Goal: Task Accomplishment & Management: Complete application form

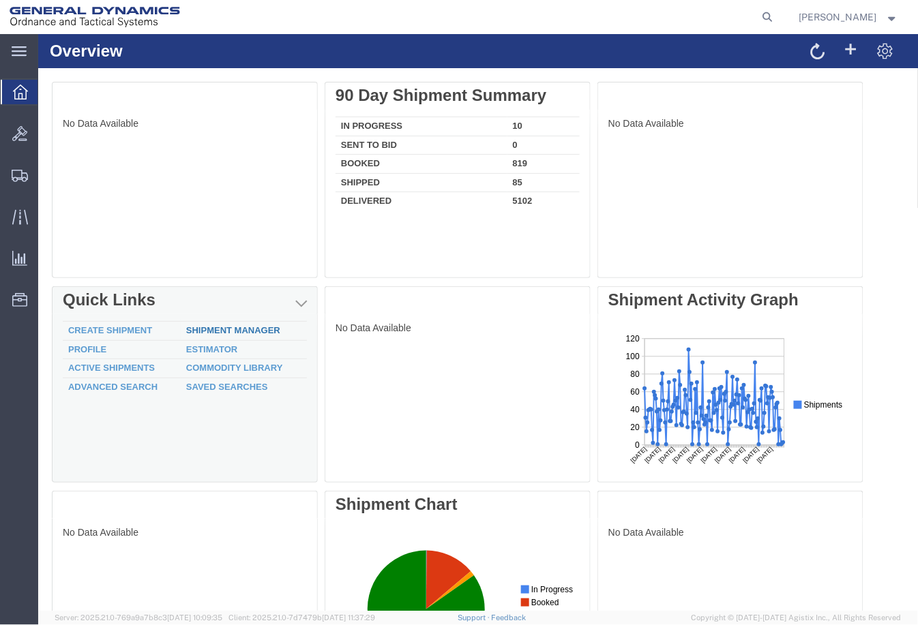
click at [208, 328] on link "Shipment Manager" at bounding box center [232, 330] width 94 height 10
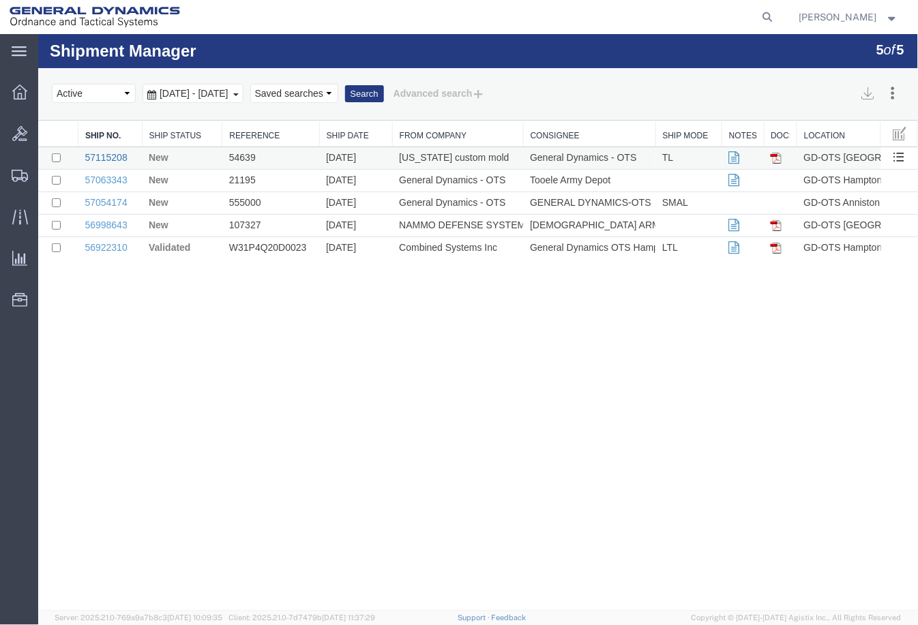
click at [103, 153] on link "57115208" at bounding box center [105, 156] width 42 height 11
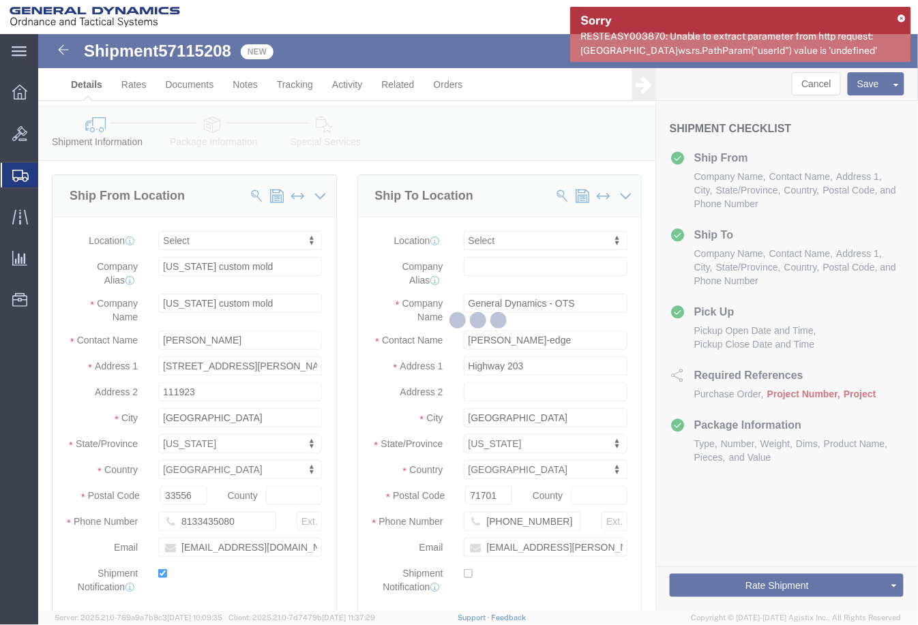
select select
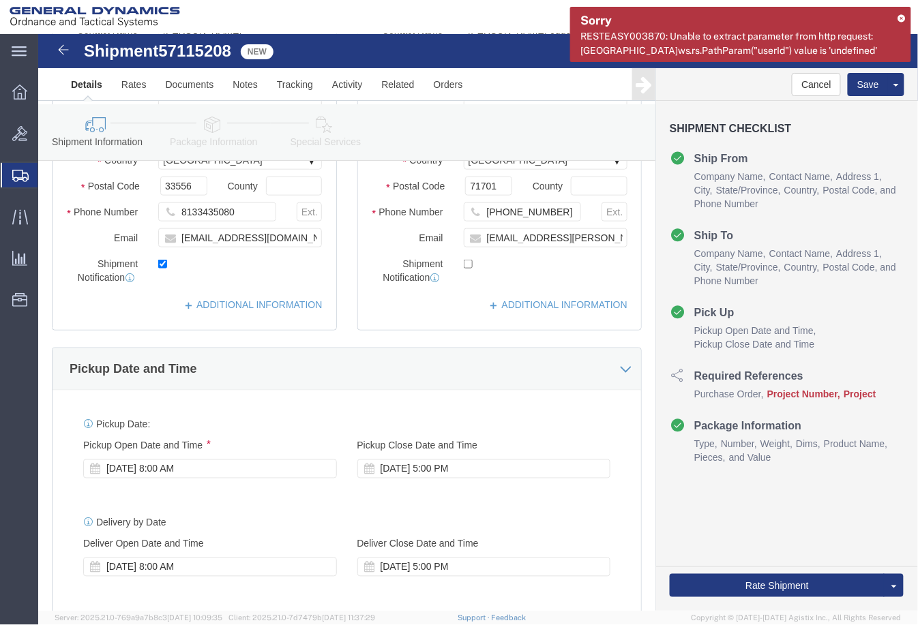
scroll to position [605, 0]
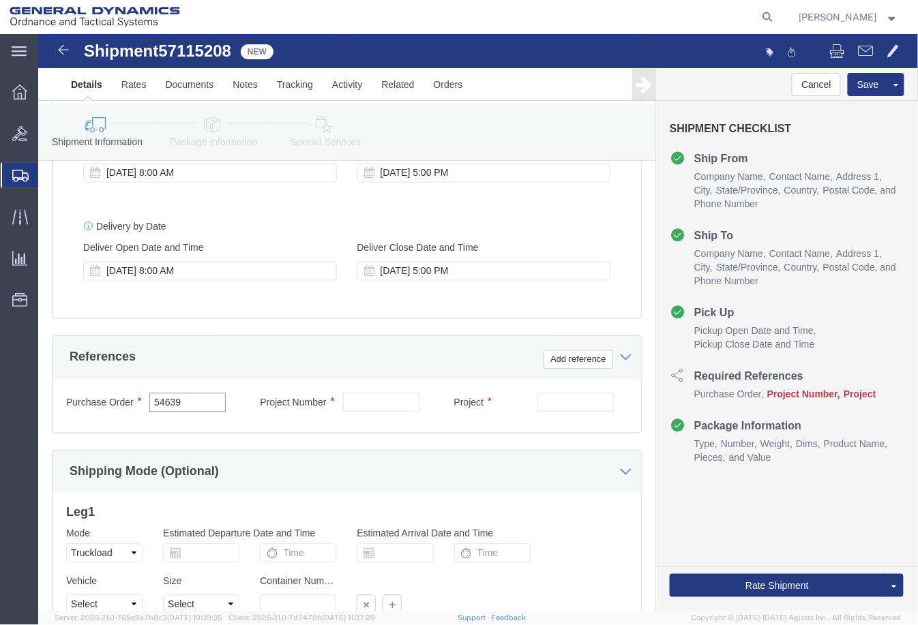
drag, startPoint x: 171, startPoint y: 366, endPoint x: 1, endPoint y: 366, distance: 169.8
click div "Please fix the following errors Ship From Location Location My Profile Location…"
click input "text"
paste input "40100235"
type input "40100235"
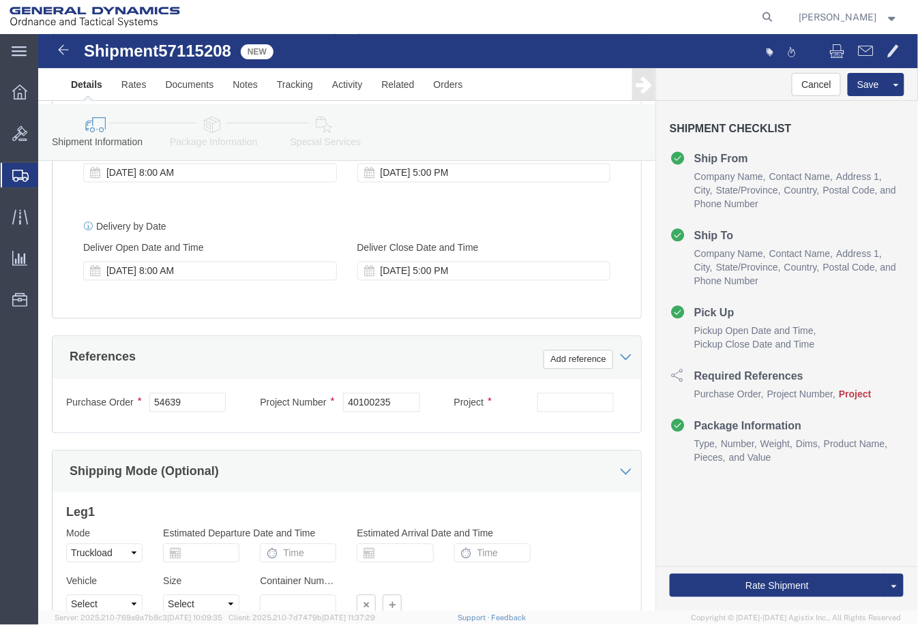
click div "Purchase Order 54639 Project Number 40100235 Project Select Account Type Activi…"
click input "text"
paste input "MACS DO 5 M231-M232A2"
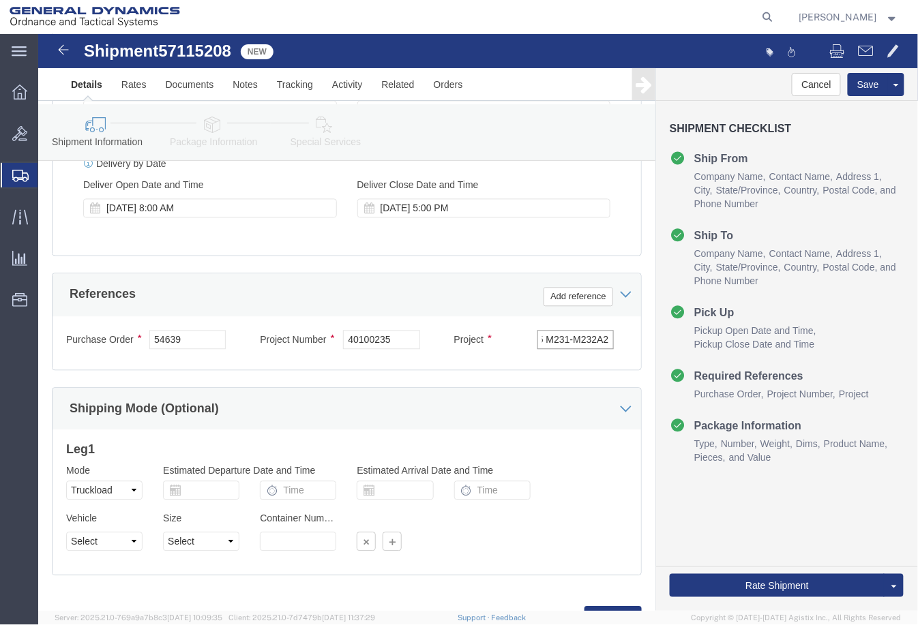
scroll to position [747, 0]
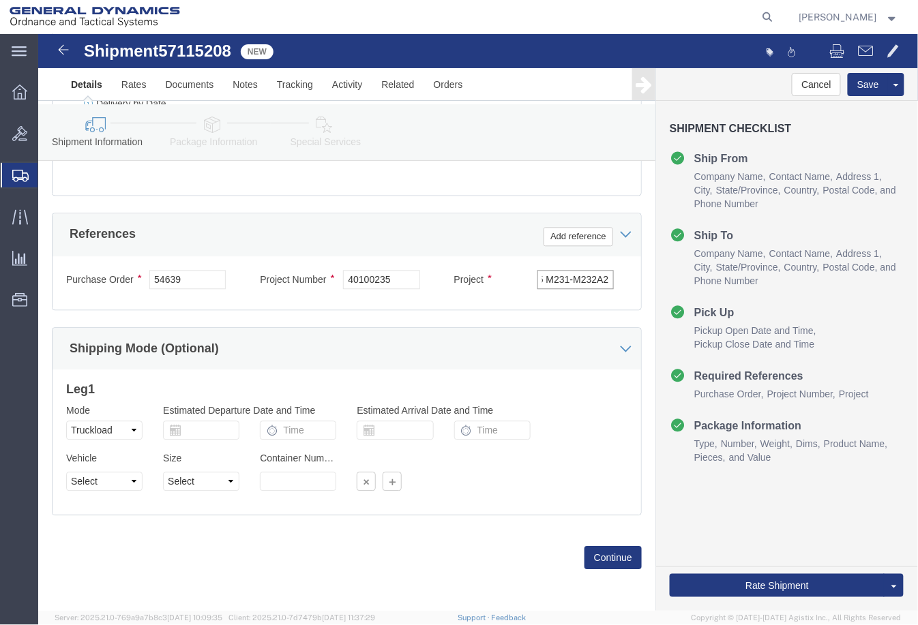
type input "MACS DO 5 M231-M232A2"
click select "Select 1-Ton (PSS) 10 Wheel 10 Yard Dump Truck 20 Yard Dump Truck Bobtail Botto…"
select select "BXVN"
click select "Select 1-Ton (PSS) 10 Wheel 10 Yard Dump Truck 20 Yard Dump Truck Bobtail Botto…"
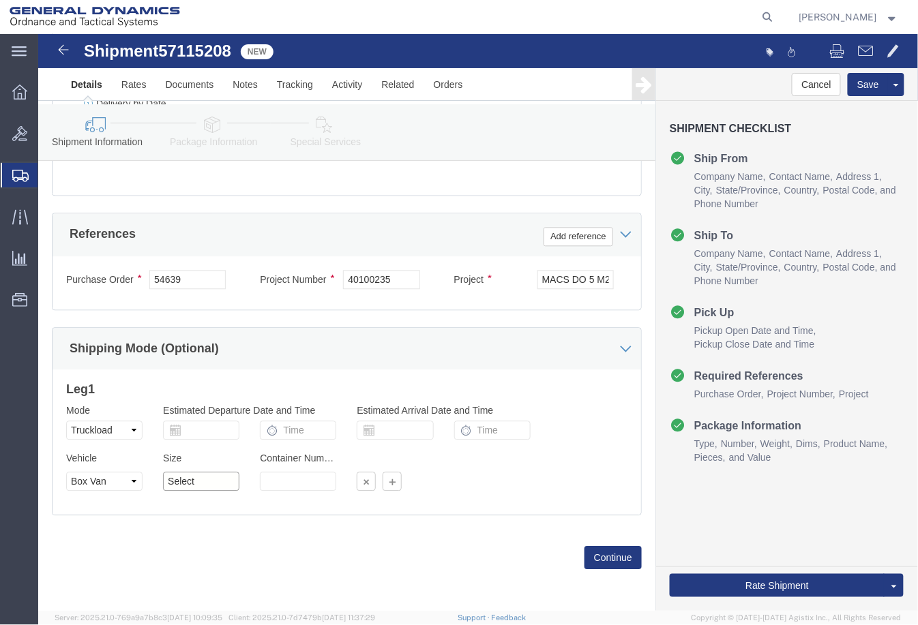
click select "Select 28 Feet 53 Feet 20 Feet 40 Feet 35 Feet 48 Feet"
select select "53FT"
click select "Select 28 Feet 53 Feet 20 Feet 40 Feet 35 Feet 48 Feet"
click button "Continue"
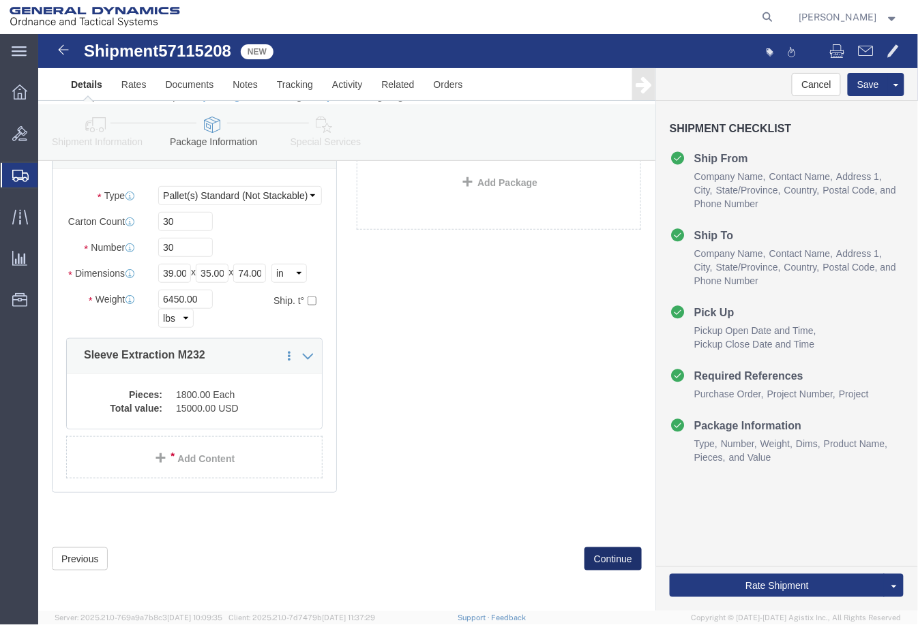
scroll to position [104, 0]
click button "Continue"
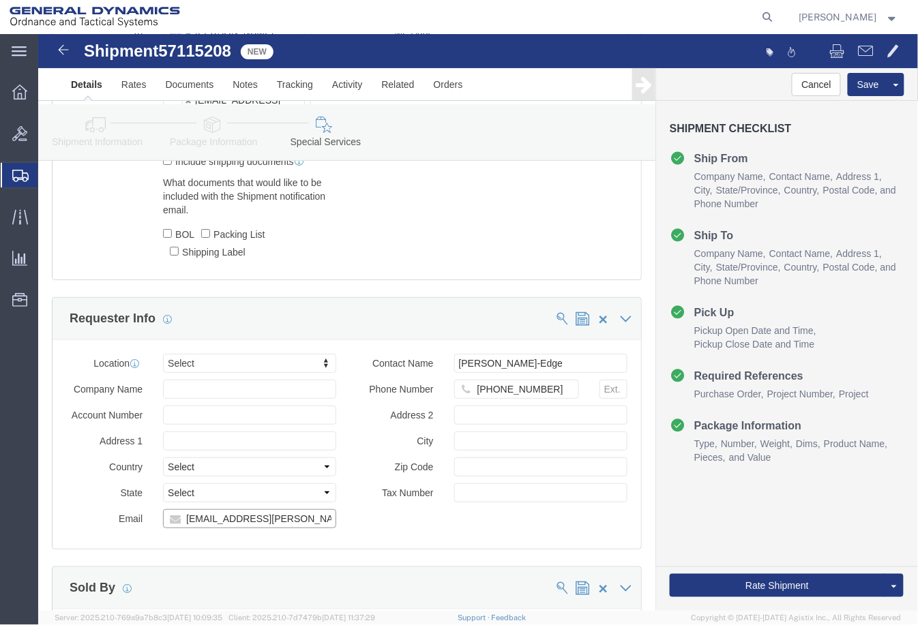
scroll to position [0, 0]
drag, startPoint x: 278, startPoint y: 478, endPoint x: 50, endPoint y: 476, distance: 227.7
click div "Email [EMAIL_ADDRESS][PERSON_NAME][DOMAIN_NAME], [PERSON_NAME][DOMAIN_NAME][EMA…"
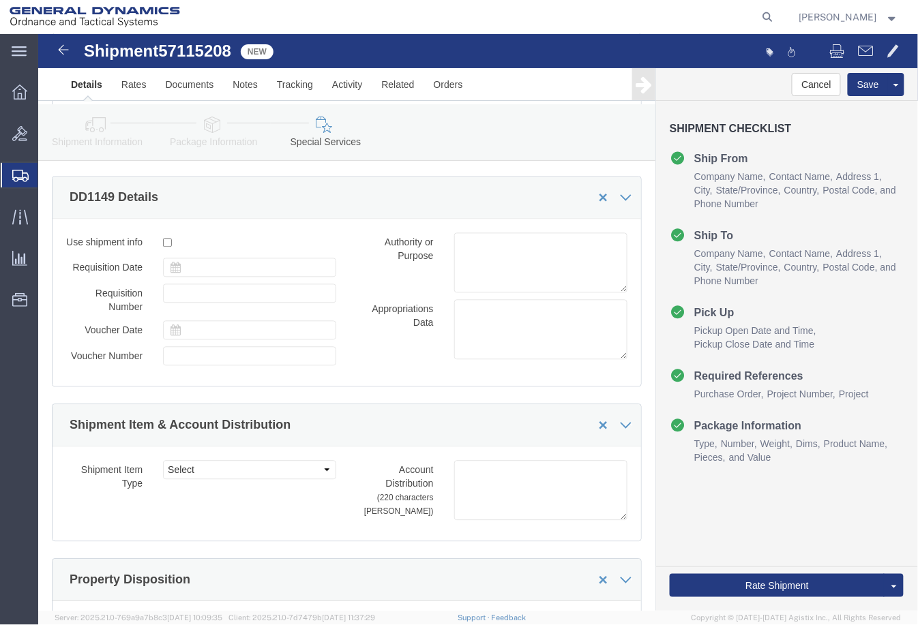
scroll to position [2357, 0]
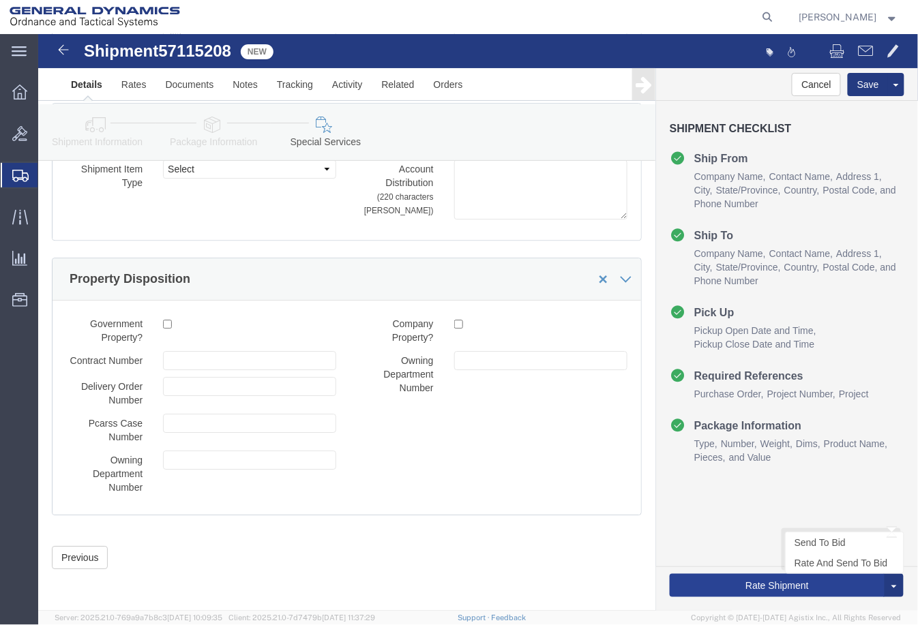
type input "[PERSON_NAME][EMAIL_ADDRESS][DOMAIN_NAME]"
click button "Rate Shipment"
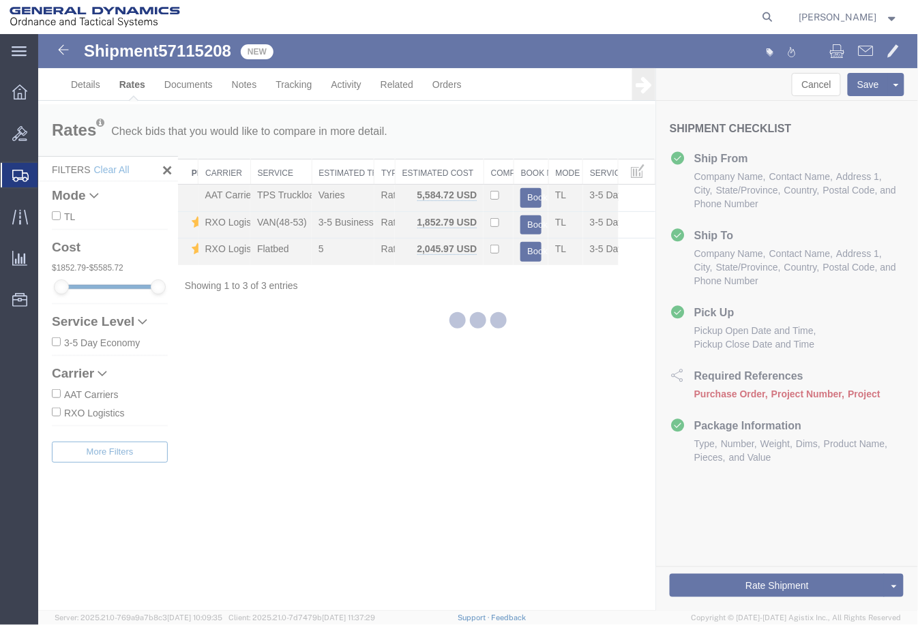
scroll to position [0, 0]
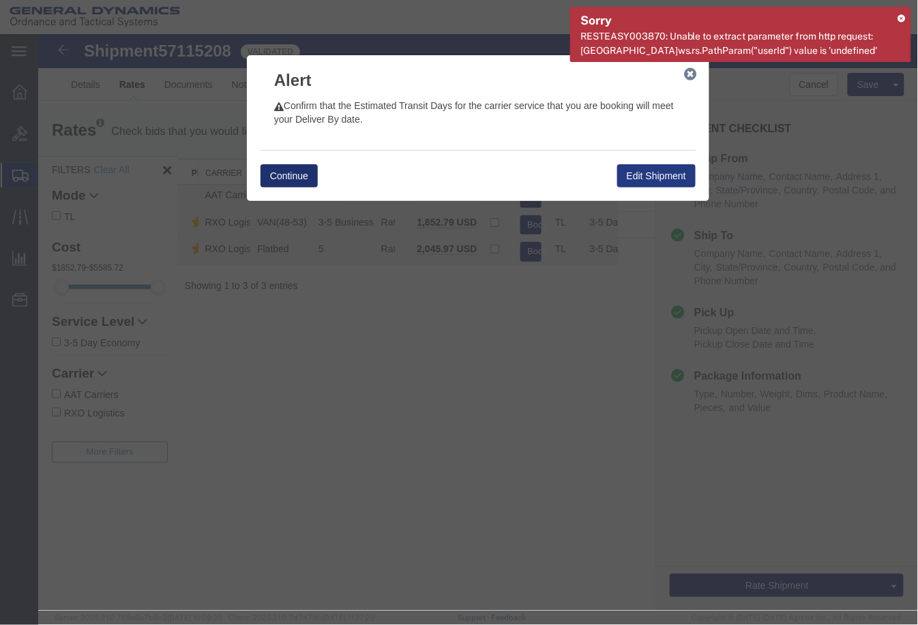
click at [301, 179] on button "Continue" at bounding box center [288, 175] width 57 height 23
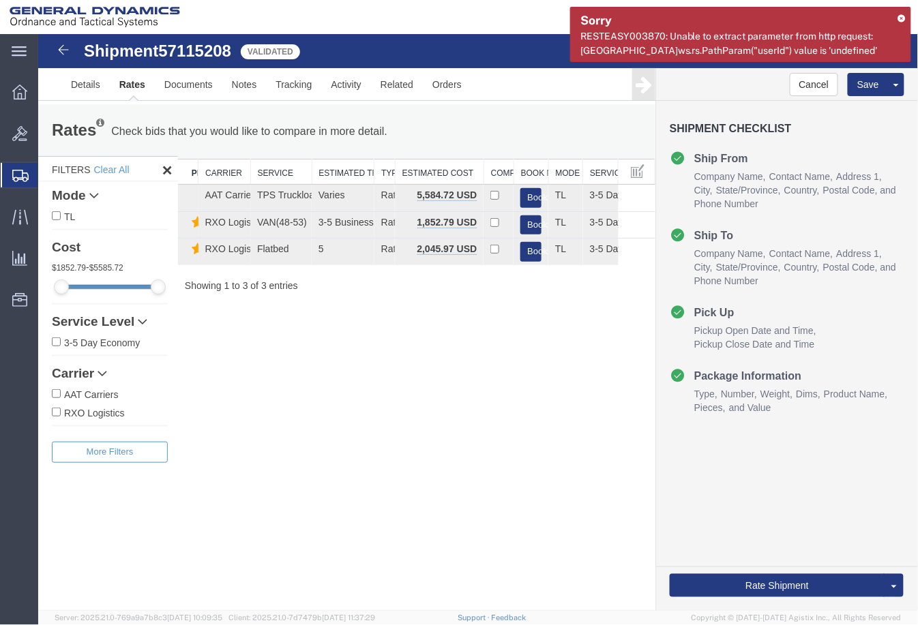
click at [902, 14] on icon at bounding box center [902, 18] width 8 height 8
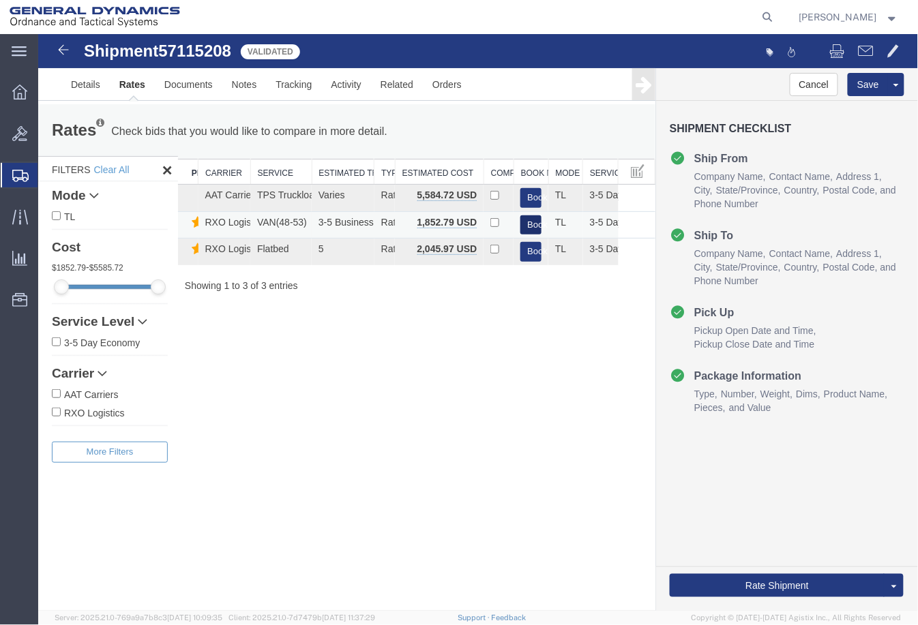
click at [533, 223] on button "Book" at bounding box center [530, 225] width 21 height 20
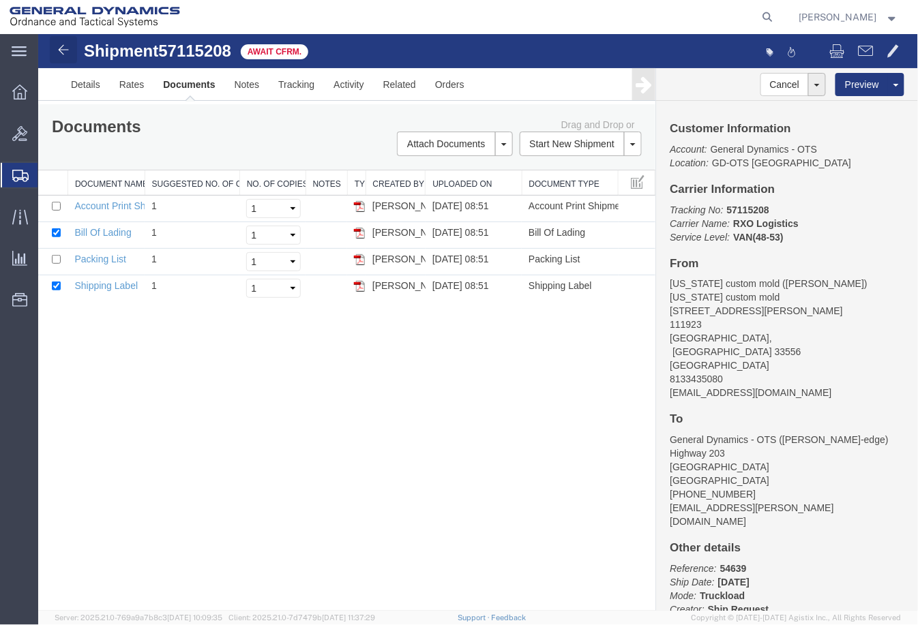
click at [57, 53] on img at bounding box center [63, 49] width 16 height 16
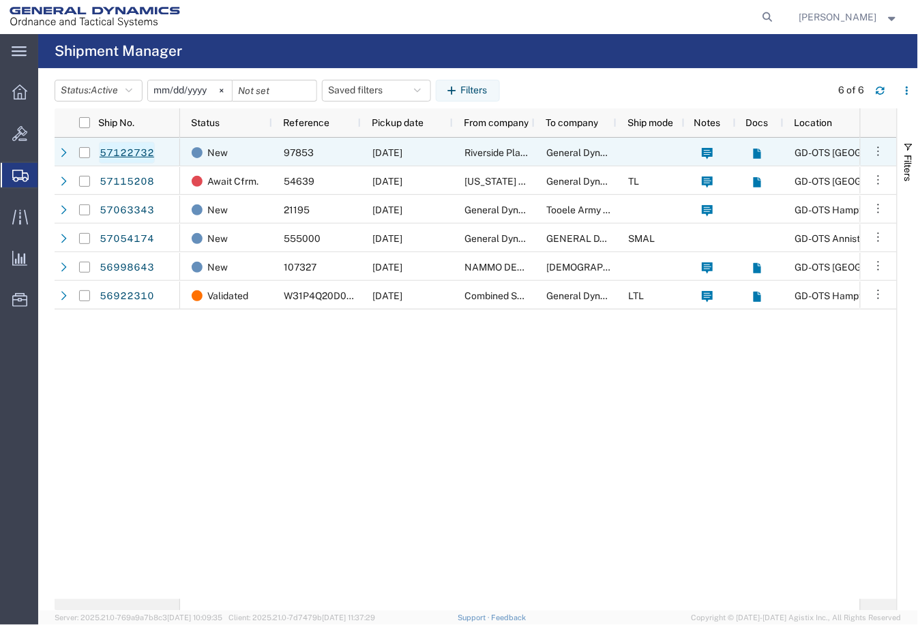
click at [134, 151] on link "57122732" at bounding box center [127, 153] width 56 height 22
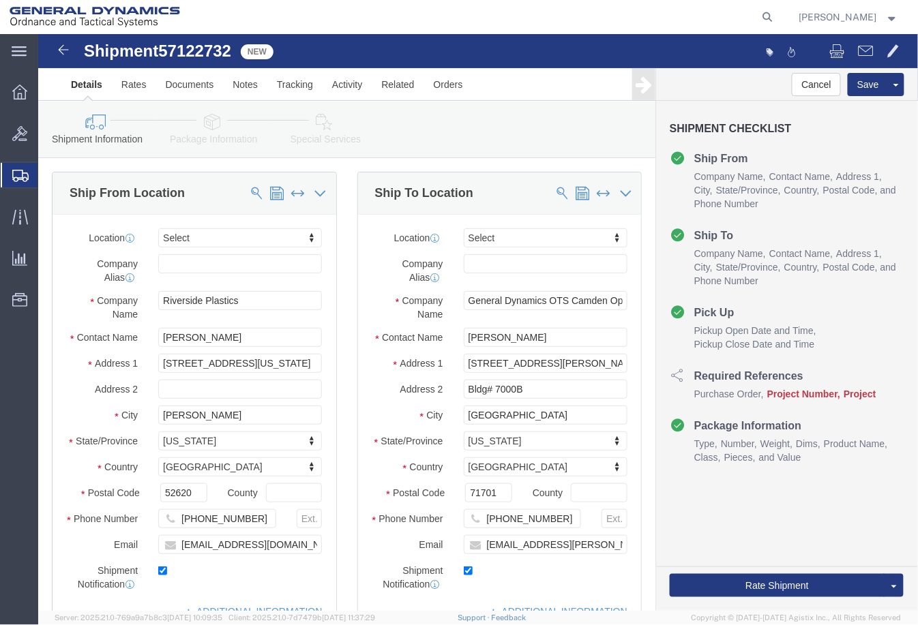
select select
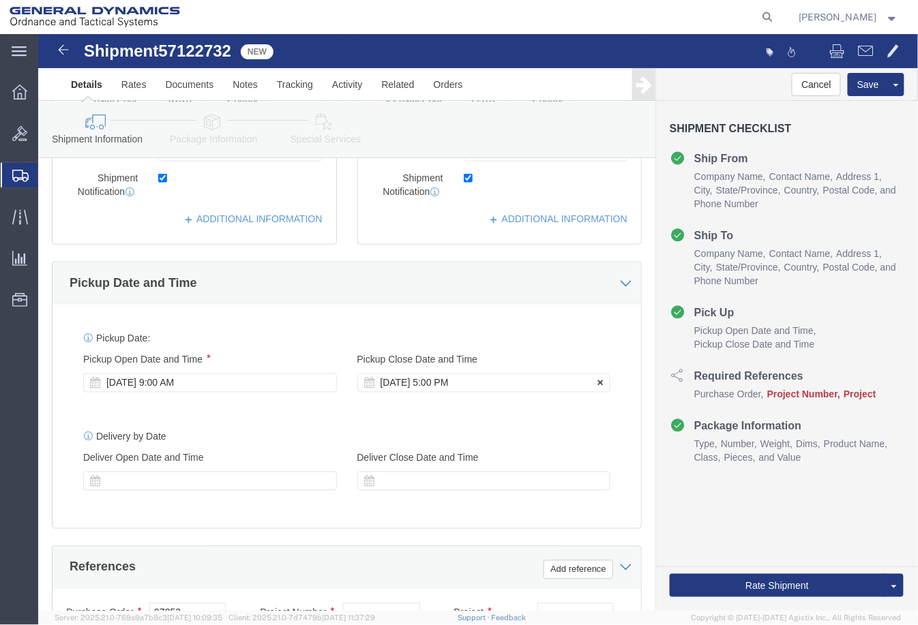
scroll to position [745, 0]
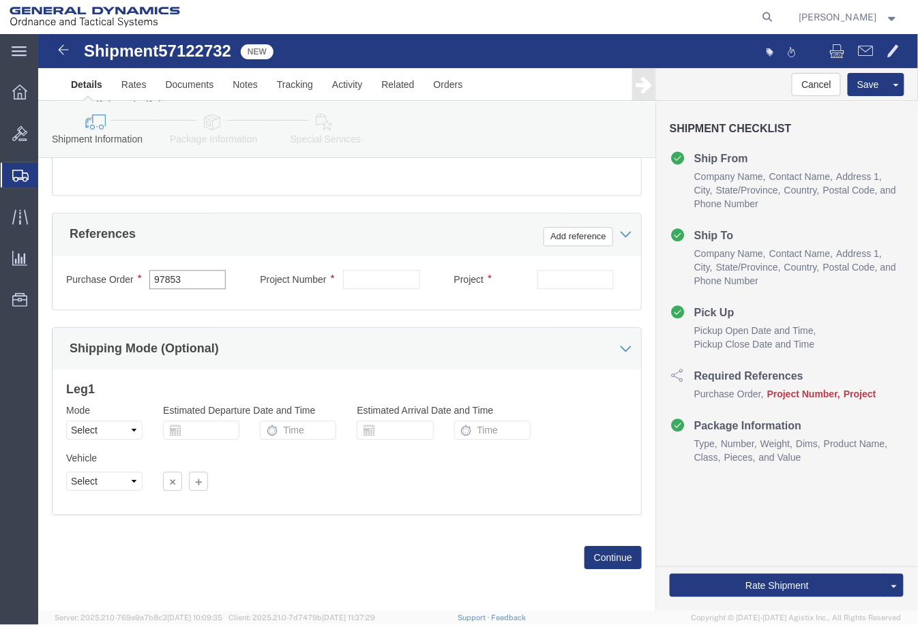
drag, startPoint x: 162, startPoint y: 233, endPoint x: 80, endPoint y: 235, distance: 81.8
click div "Purchase Order 97853"
click input "text"
paste input "40100273"
type input "40100273"
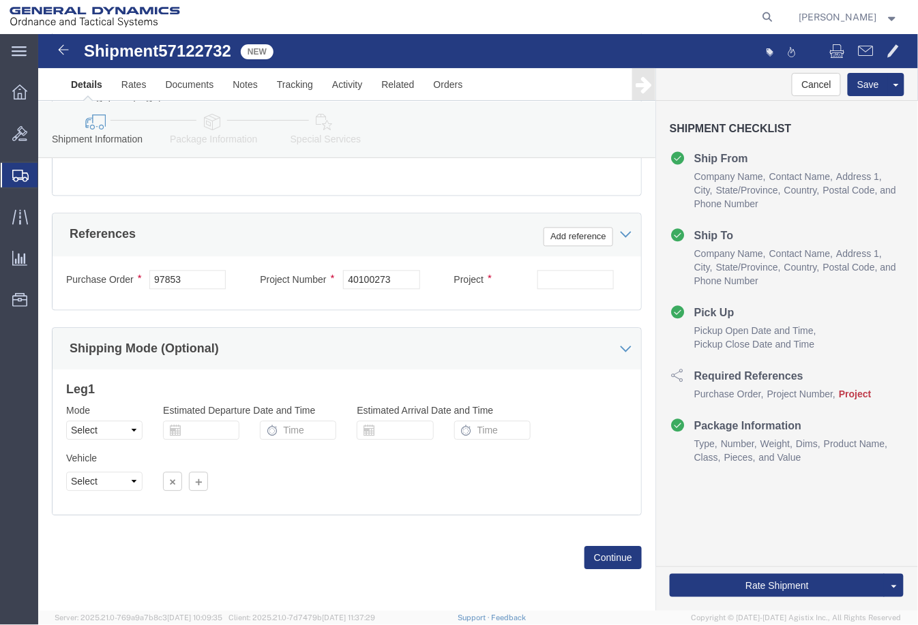
click div "Purchase Order 97853 Project Number 40100273 Project Select Account Type Activi…"
click input "text"
paste input "M795 Production OP2"
type input "M795 Production OP2"
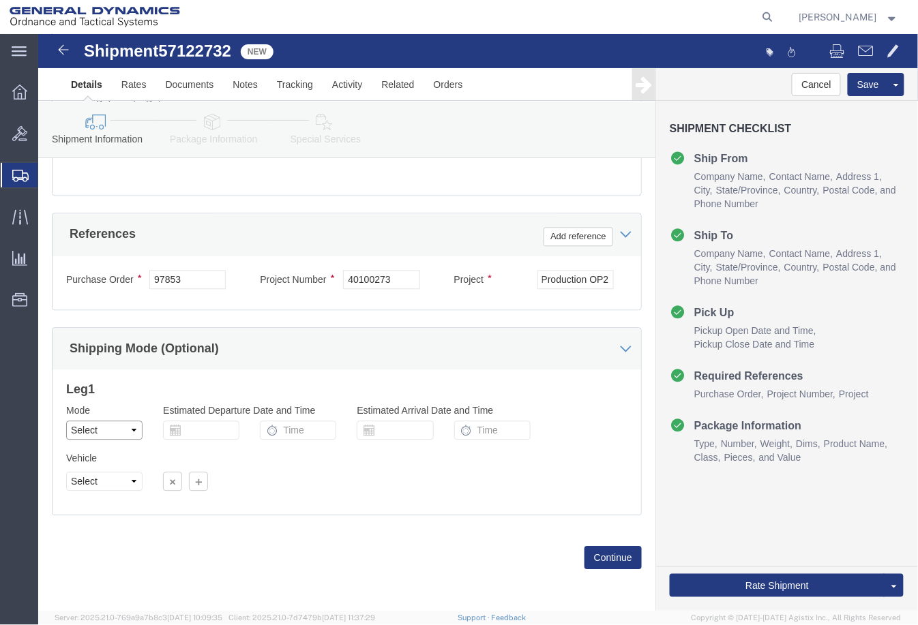
click select "Select Air Less than Truckload Multi-Leg Ocean Freight Rail Small Parcel Truckl…"
select select "TL"
click select "Select Air Less than Truckload Multi-Leg Ocean Freight Rail Small Parcel Truckl…"
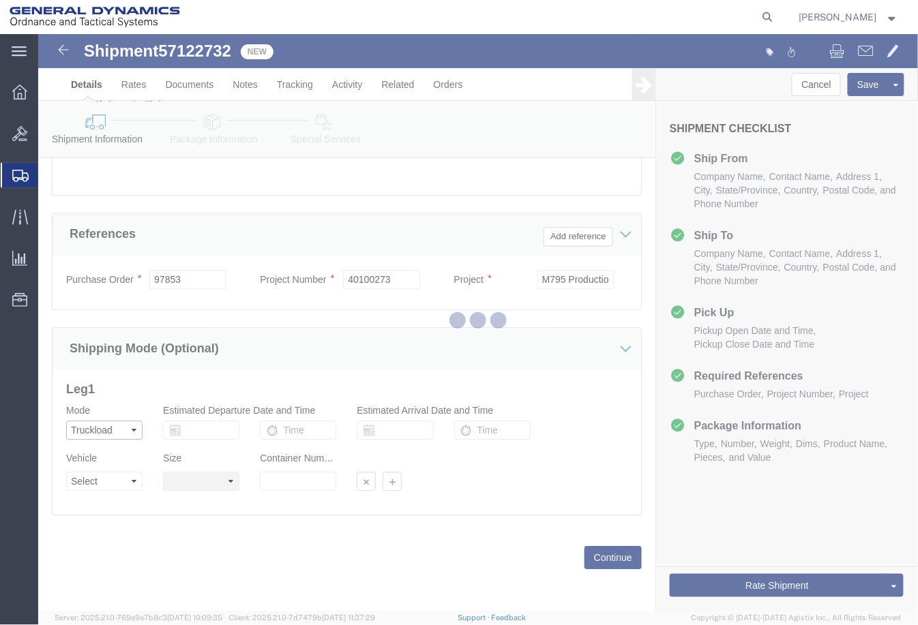
select select
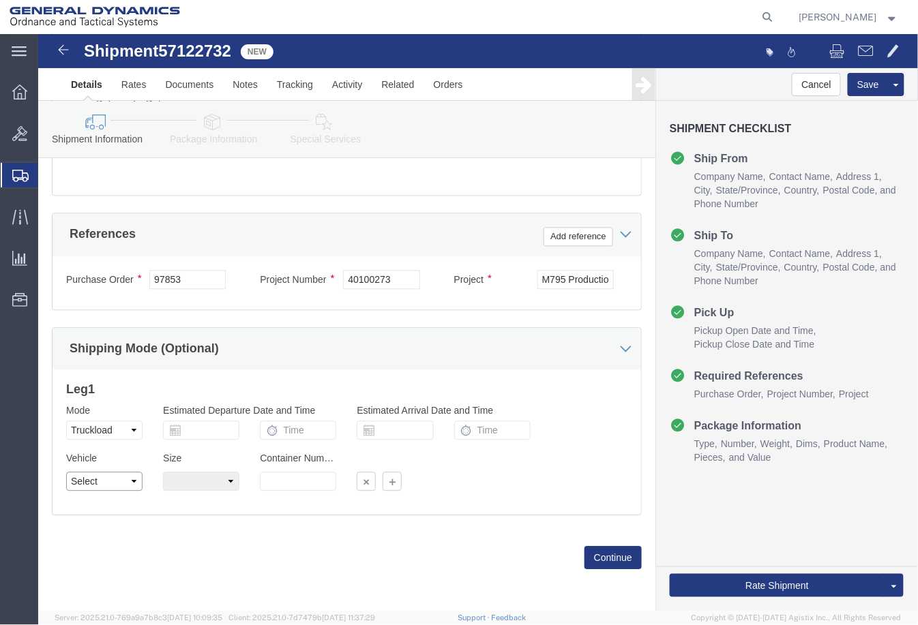
click select "Select 1-Ton (PSS) 10 Wheel 10 Yard Dump Truck 20 Yard Dump Truck Bobtail Botto…"
select select "BXVN"
click select "Select 1-Ton (PSS) 10 Wheel 10 Yard Dump Truck 20 Yard Dump Truck Bobtail Botto…"
click select "Select 28 Feet 53 Feet 20 Feet 40 Feet 35 Feet 48 Feet"
select select "53FT"
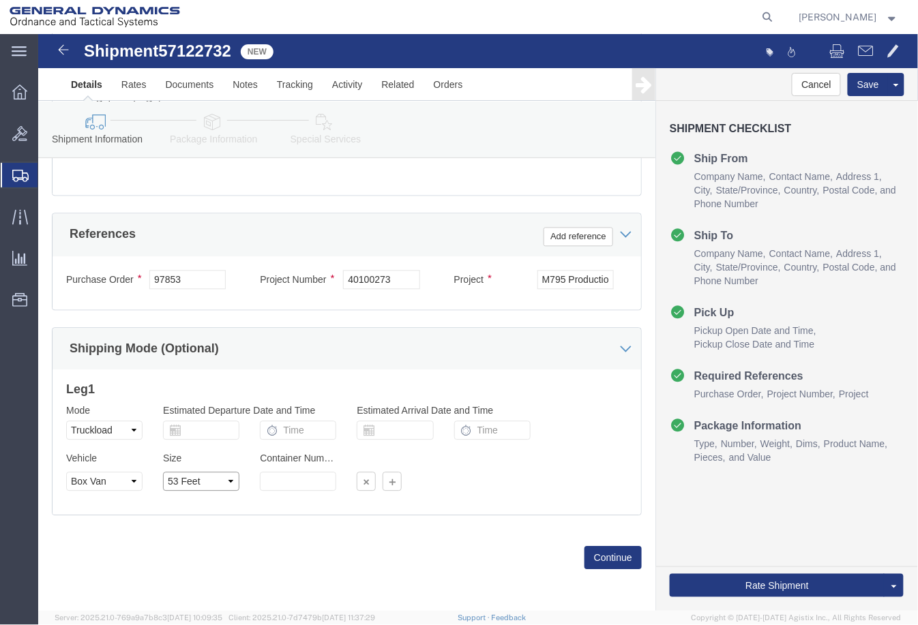
click select "Select 28 Feet 53 Feet 20 Feet 40 Feet 35 Feet 48 Feet"
click button "Continue"
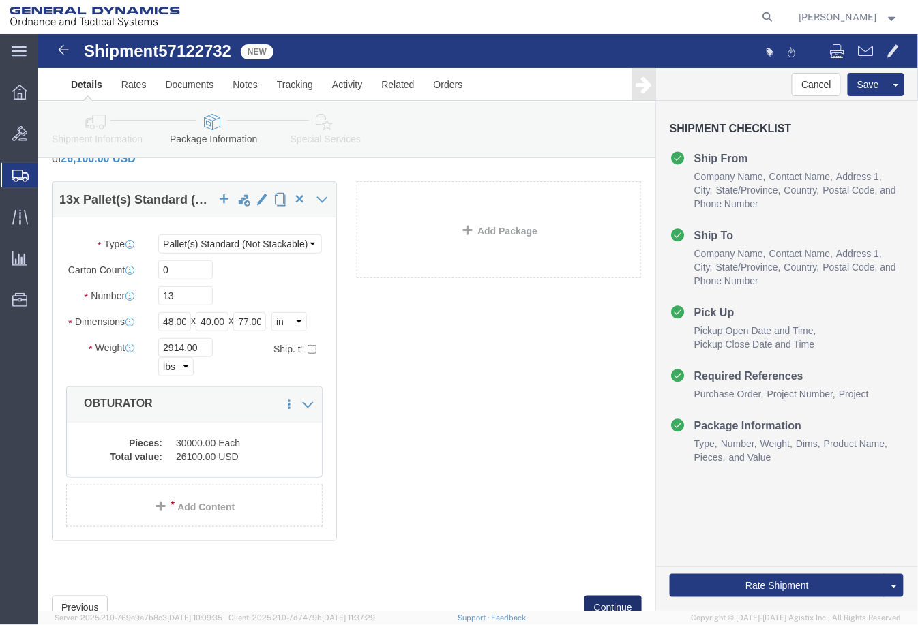
scroll to position [101, 0]
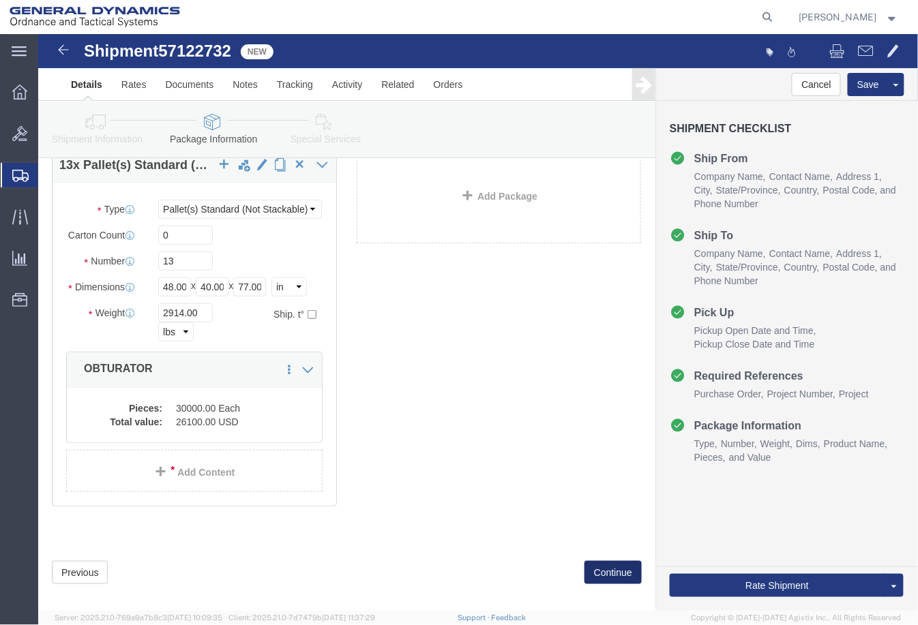
click button "Continue"
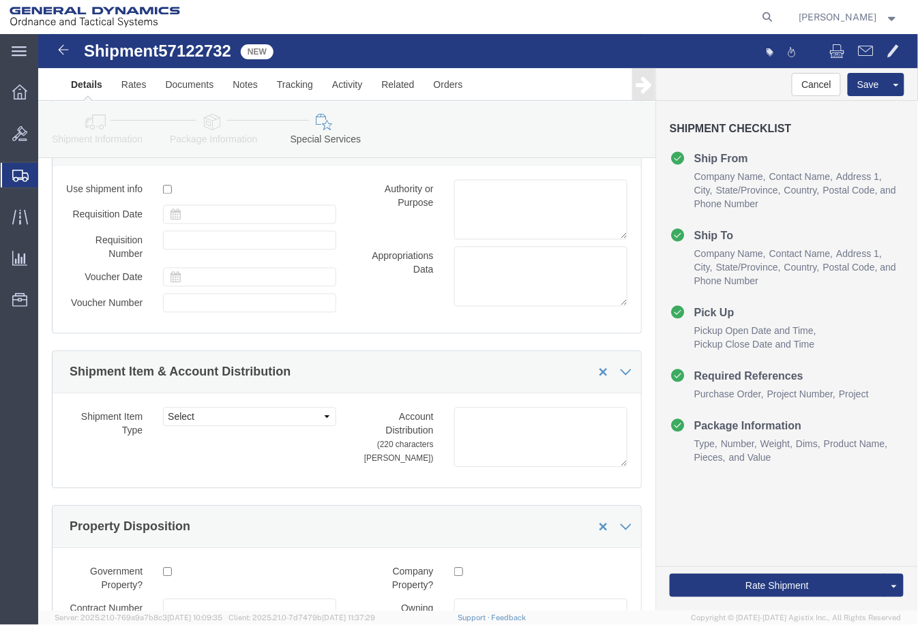
scroll to position [2303, 0]
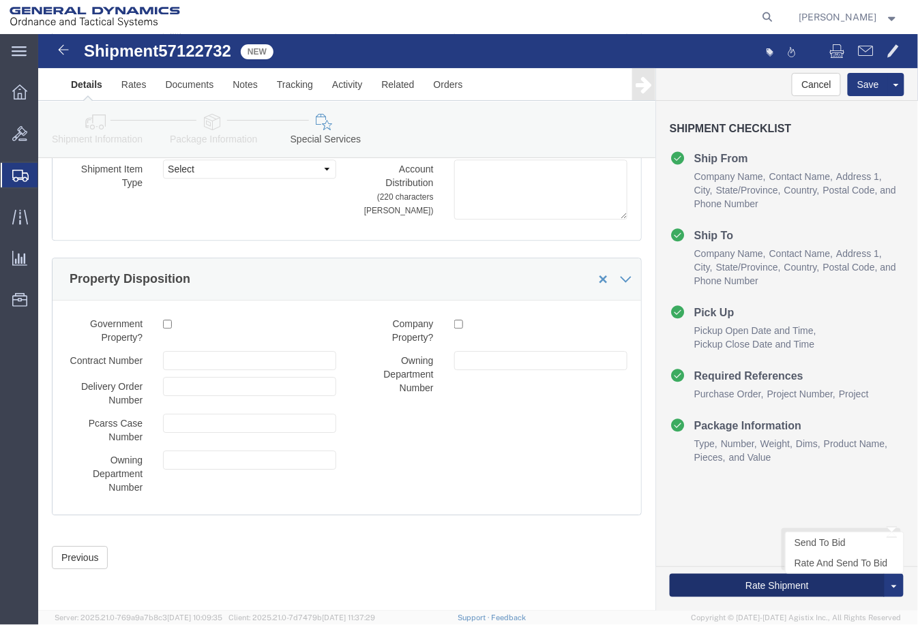
click button "Rate Shipment"
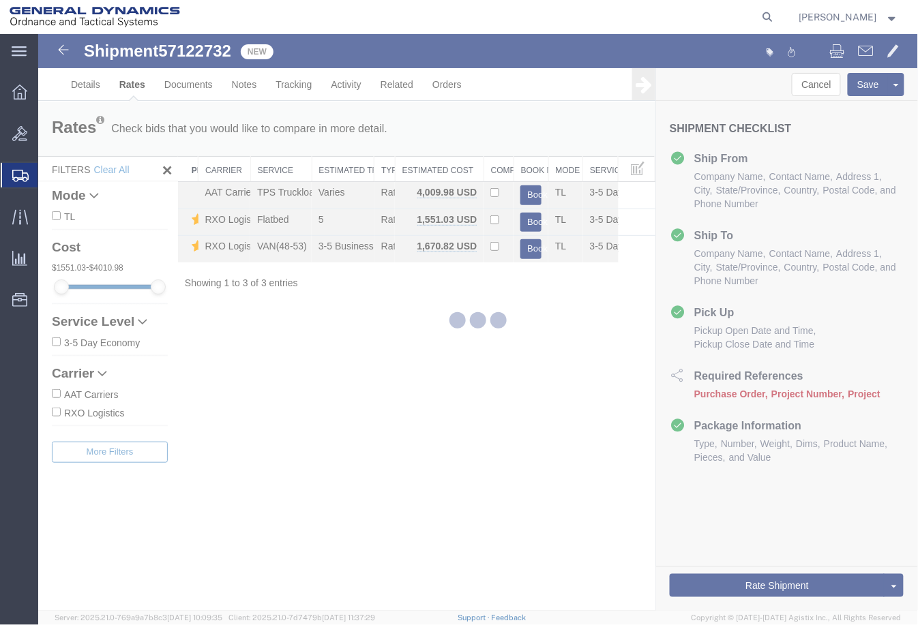
scroll to position [0, 0]
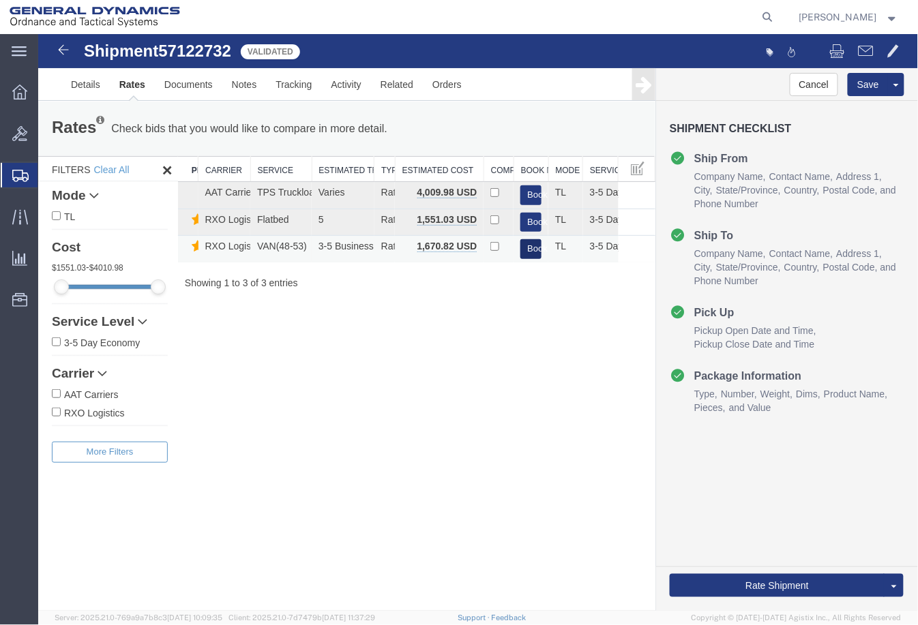
click at [528, 247] on button "Book" at bounding box center [530, 249] width 21 height 20
